Goal: Task Accomplishment & Management: Complete application form

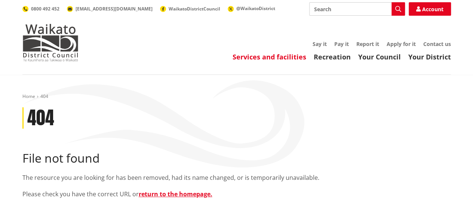
click at [270, 58] on link "Services and facilities" at bounding box center [270, 56] width 74 height 9
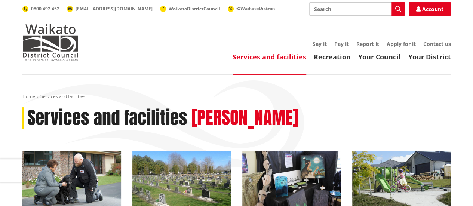
click at [317, 8] on input "Search" at bounding box center [357, 8] width 96 height 13
type input "invoicebymail"
click at [397, 7] on icon "button" at bounding box center [398, 9] width 6 height 6
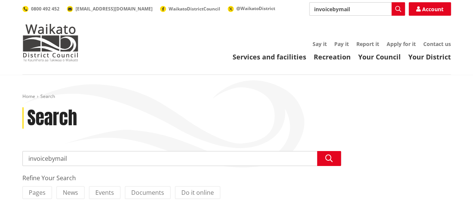
click at [338, 9] on input "invoicebymail" at bounding box center [357, 8] width 96 height 13
type input "invoicebyemail"
click at [397, 7] on icon "button" at bounding box center [398, 9] width 6 height 6
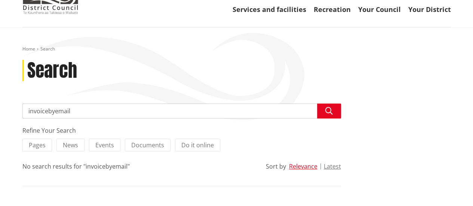
scroll to position [16, 0]
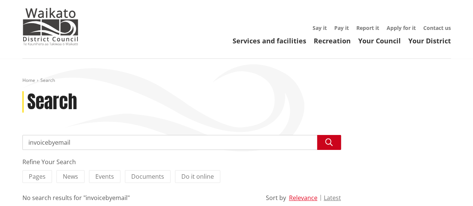
click at [326, 141] on icon "button" at bounding box center [329, 142] width 7 height 7
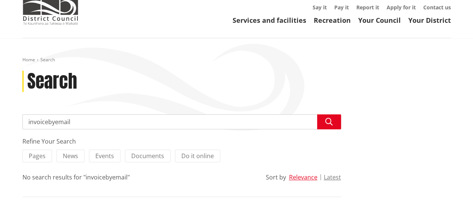
scroll to position [34, 0]
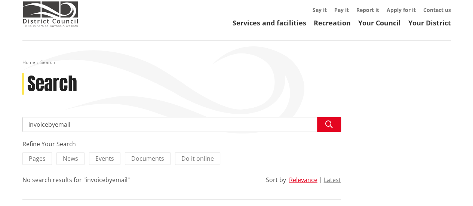
click at [48, 125] on input "invoicebyemail" at bounding box center [181, 124] width 319 height 15
click at [55, 124] on input "invoice byemail" at bounding box center [181, 124] width 319 height 15
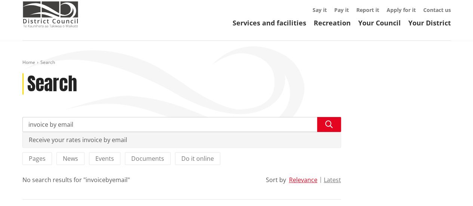
click at [80, 140] on div "Receive your rates invoice by email" at bounding box center [182, 139] width 318 height 15
type input "Receive your rates invoice by email"
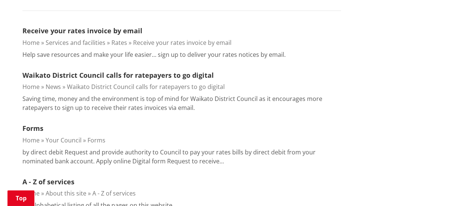
scroll to position [227, 0]
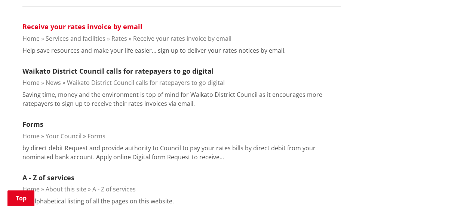
click at [103, 26] on link "Receive your rates invoice by email" at bounding box center [82, 26] width 120 height 9
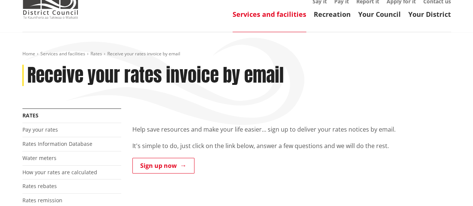
scroll to position [52, 0]
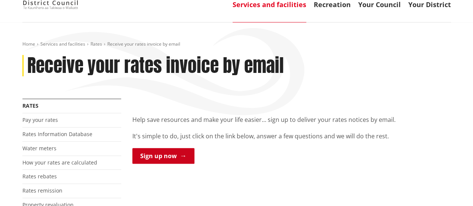
click at [162, 156] on link "Sign up now" at bounding box center [163, 156] width 62 height 16
